Goal: Task Accomplishment & Management: Manage account settings

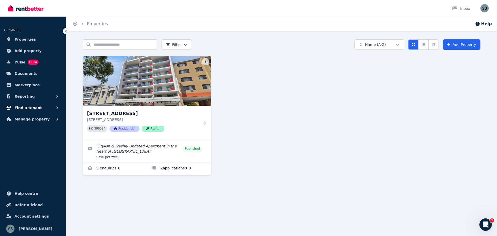
click at [28, 107] on span "Find a tenant" at bounding box center [28, 108] width 27 height 6
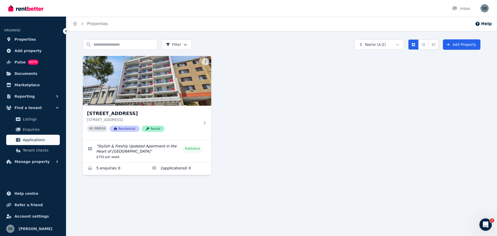
click at [33, 138] on span "Applications" at bounding box center [40, 140] width 35 height 6
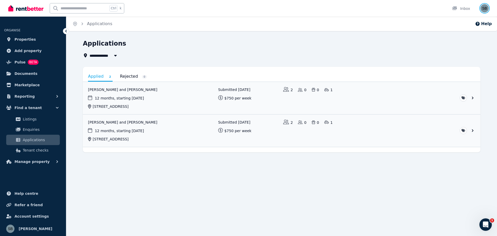
click at [485, 9] on img "button" at bounding box center [485, 8] width 8 height 8
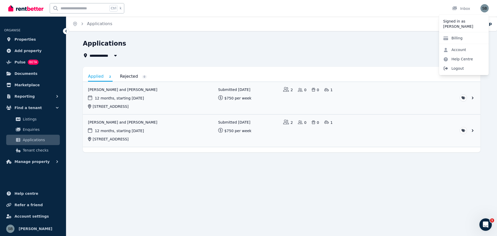
click at [457, 68] on span "Logout" at bounding box center [464, 68] width 50 height 9
